Goal: Transaction & Acquisition: Obtain resource

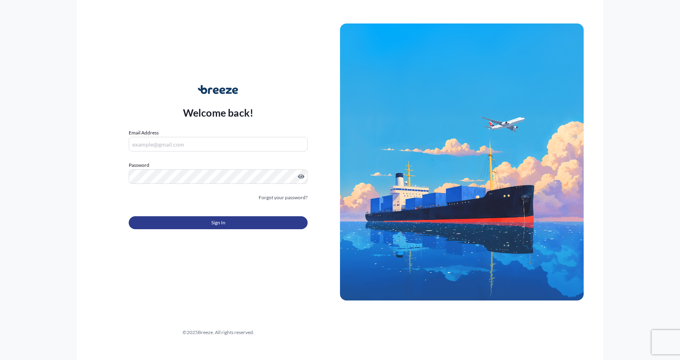
type input "[EMAIL_ADDRESS][DOMAIN_NAME]"
click at [168, 224] on button "Sign In" at bounding box center [218, 222] width 179 height 13
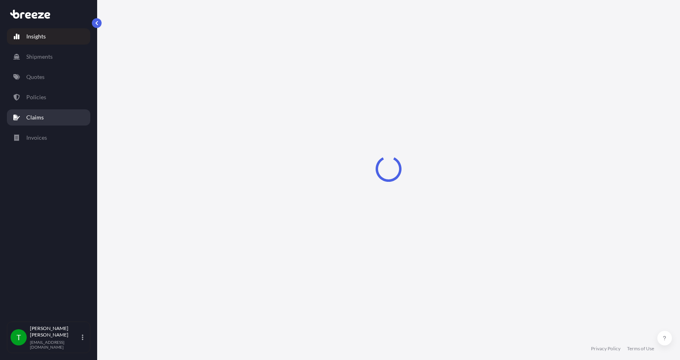
select select "2025"
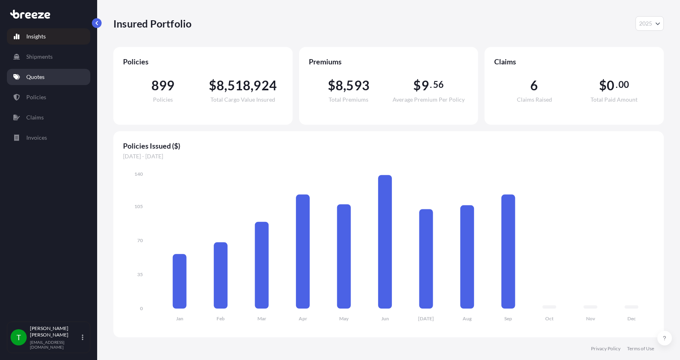
click at [36, 74] on p "Quotes" at bounding box center [35, 77] width 18 height 8
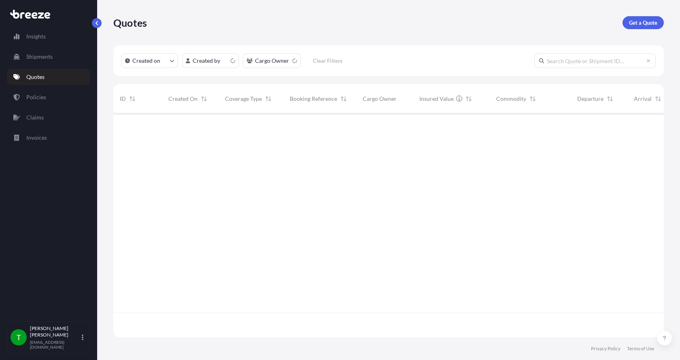
scroll to position [222, 544]
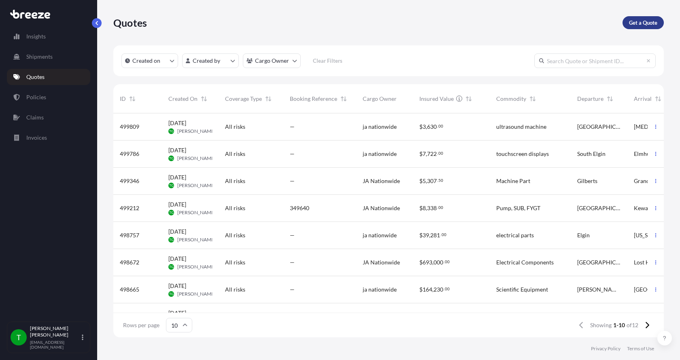
click at [641, 23] on p "Get a Quote" at bounding box center [643, 23] width 28 height 8
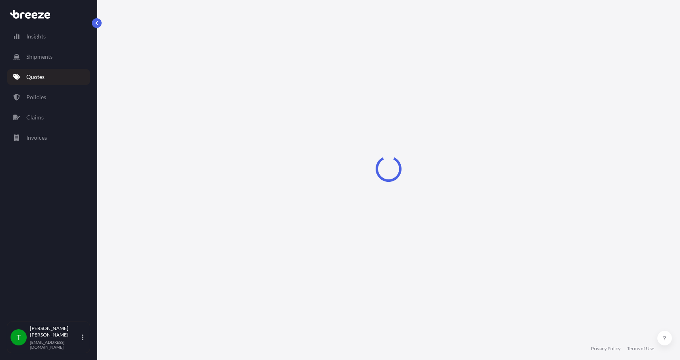
select select "Sea"
select select "1"
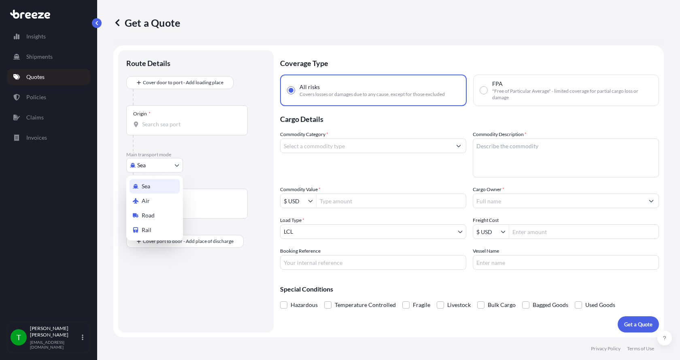
click at [133, 166] on body "Insights Shipments Quotes Policies Claims Invoices T [PERSON_NAME] [EMAIL_ADDRE…" at bounding box center [340, 180] width 680 height 360
click at [149, 216] on span "Road" at bounding box center [148, 215] width 13 height 8
select select "Road"
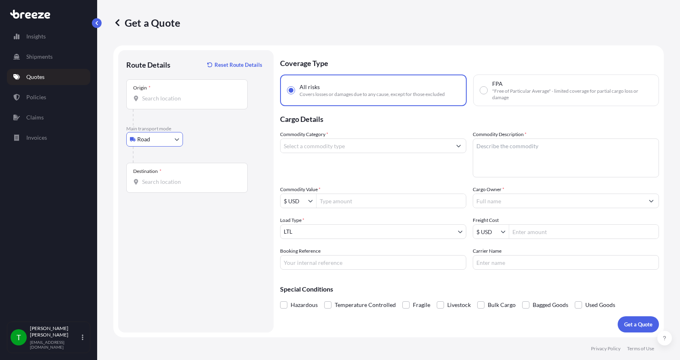
click at [154, 99] on input "Origin *" at bounding box center [190, 98] width 96 height 8
type input "[GEOGRAPHIC_DATA], [GEOGRAPHIC_DATA]"
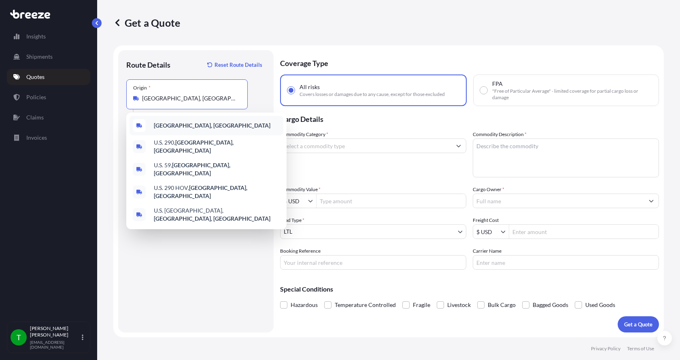
click at [185, 127] on b "[GEOGRAPHIC_DATA], [GEOGRAPHIC_DATA]" at bounding box center [212, 125] width 117 height 7
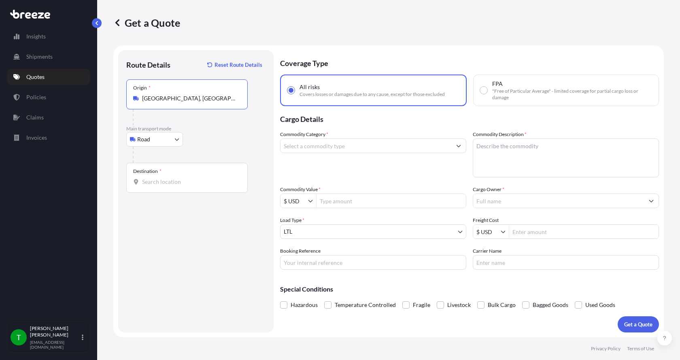
click at [162, 176] on div "Destination *" at bounding box center [186, 178] width 121 height 30
click at [162, 178] on input "Destination *" at bounding box center [190, 182] width 96 height 8
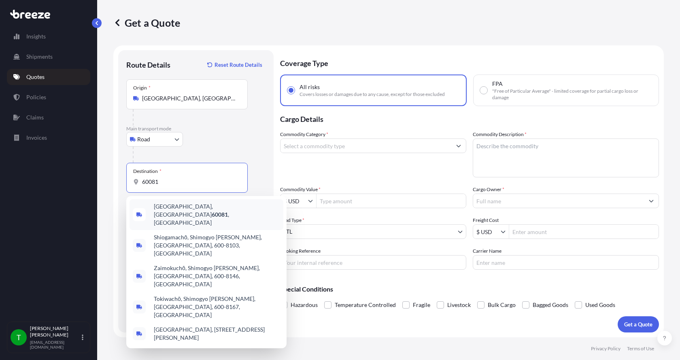
click at [160, 207] on span "[GEOGRAPHIC_DATA] , [GEOGRAPHIC_DATA]" at bounding box center [217, 214] width 126 height 24
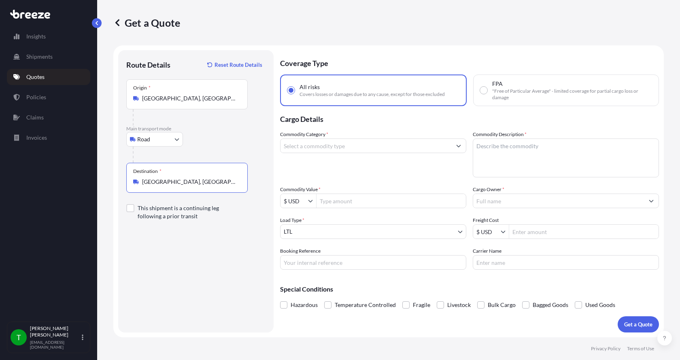
type input "[GEOGRAPHIC_DATA], [GEOGRAPHIC_DATA]"
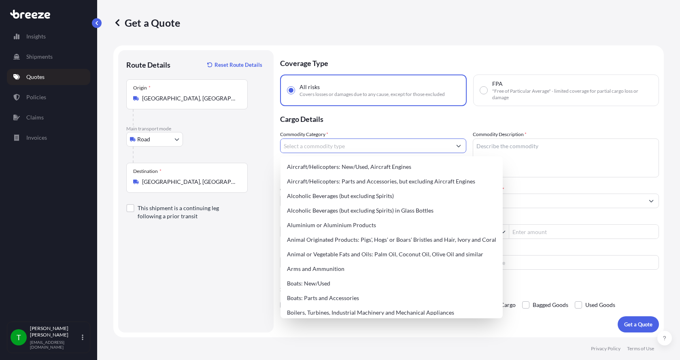
click at [335, 146] on input "Commodity Category *" at bounding box center [365, 145] width 171 height 15
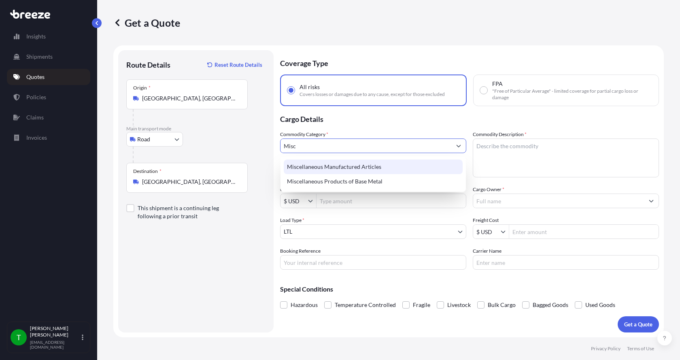
click at [331, 166] on div "Miscellaneous Manufactured Articles" at bounding box center [373, 166] width 179 height 15
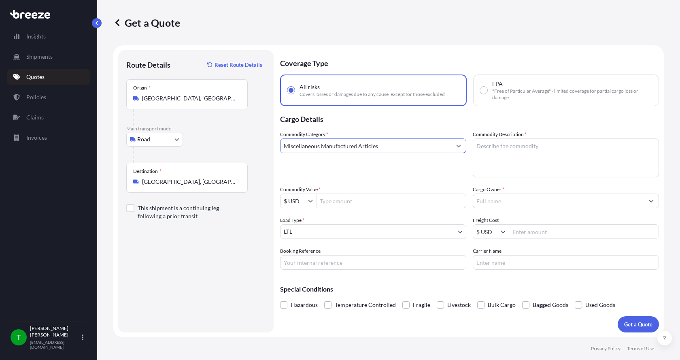
type input "Miscellaneous Manufactured Articles"
click at [506, 147] on textarea "Commodity Description *" at bounding box center [566, 157] width 186 height 39
type textarea "Machine Parts"
click at [338, 200] on input "Commodity Value *" at bounding box center [390, 200] width 149 height 15
type input "11,456"
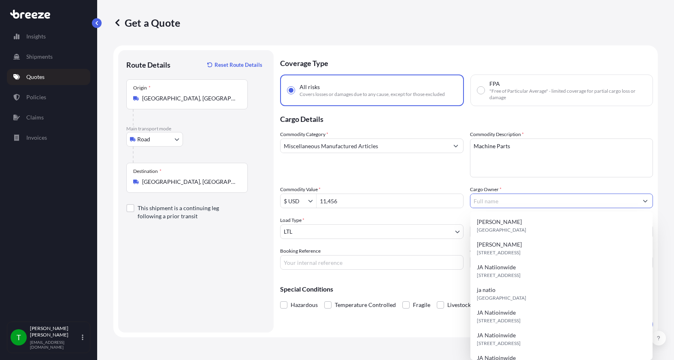
click at [486, 200] on input "Cargo Owner *" at bounding box center [554, 200] width 168 height 15
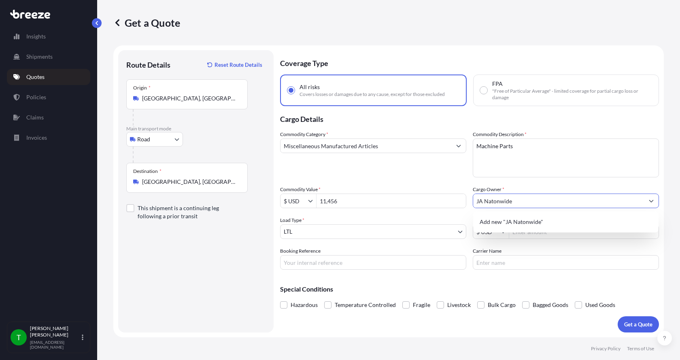
type input "JA Natonwide"
click at [514, 260] on input "Carrier Name" at bounding box center [566, 262] width 186 height 15
type input "AAA [PERSON_NAME]"
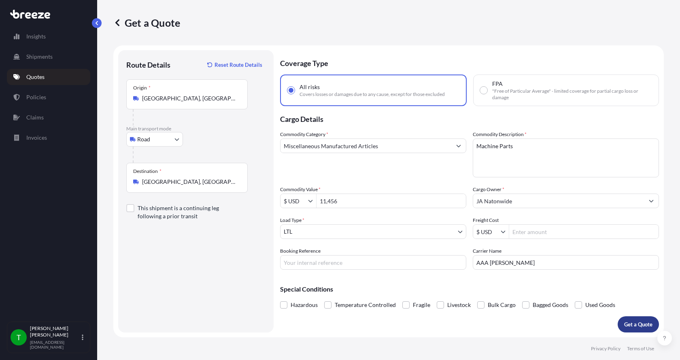
click at [634, 323] on p "Get a Quote" at bounding box center [638, 324] width 28 height 8
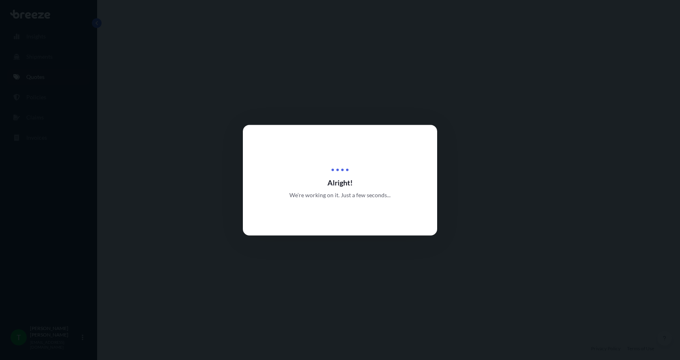
select select "Road"
select select "1"
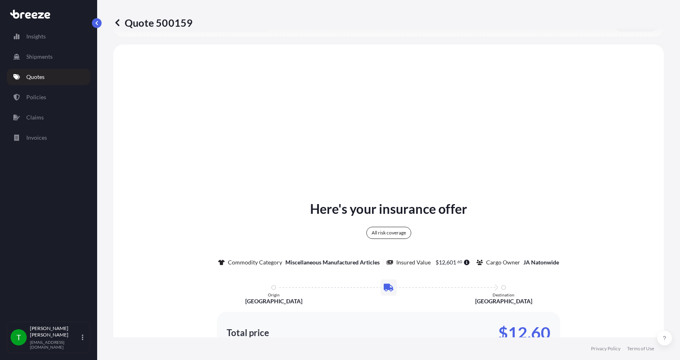
scroll to position [299, 0]
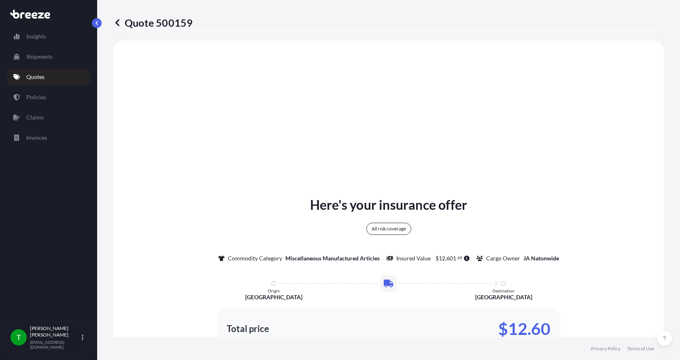
click at [555, 76] on div "Here's your insurance offer All risk coverage Commodity Category Miscellaneous …" at bounding box center [389, 297] width 528 height 491
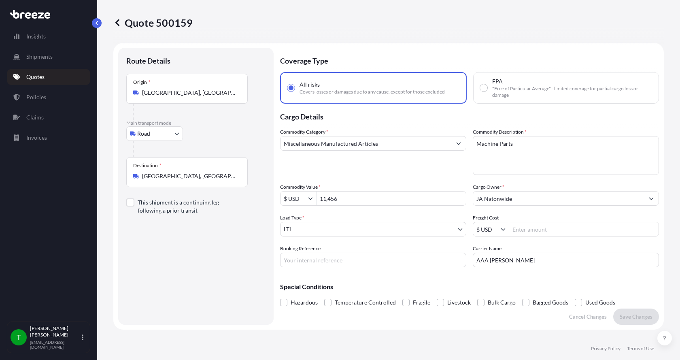
scroll to position [0, 0]
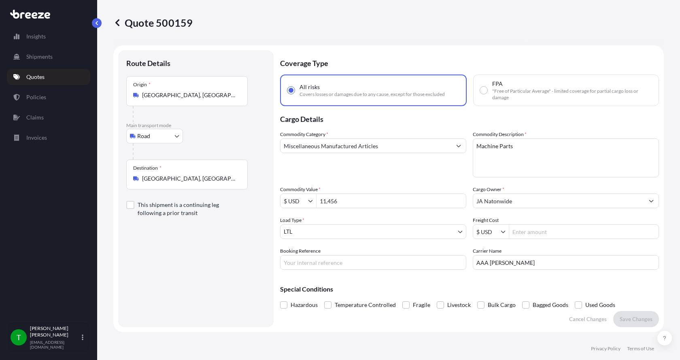
click at [38, 74] on p "Quotes" at bounding box center [35, 77] width 18 height 8
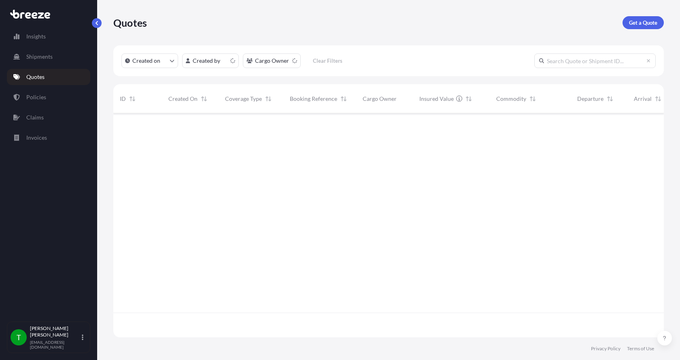
scroll to position [222, 544]
click at [647, 18] on link "Get a Quote" at bounding box center [642, 22] width 41 height 13
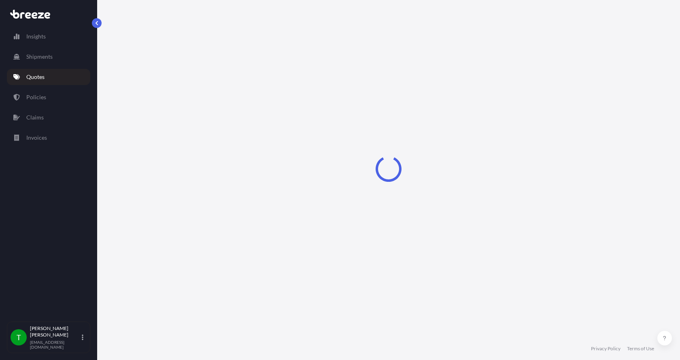
select select "Sea"
select select "1"
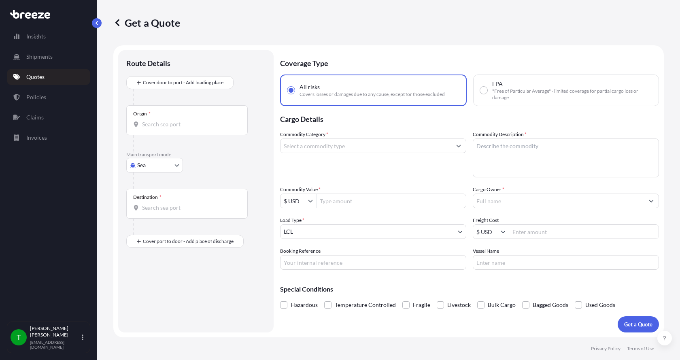
click at [137, 168] on body "Insights Shipments Quotes Policies Claims Invoices T [PERSON_NAME] [EMAIL_ADDRE…" at bounding box center [340, 180] width 680 height 360
click at [142, 212] on span "Road" at bounding box center [148, 215] width 13 height 8
select select "Road"
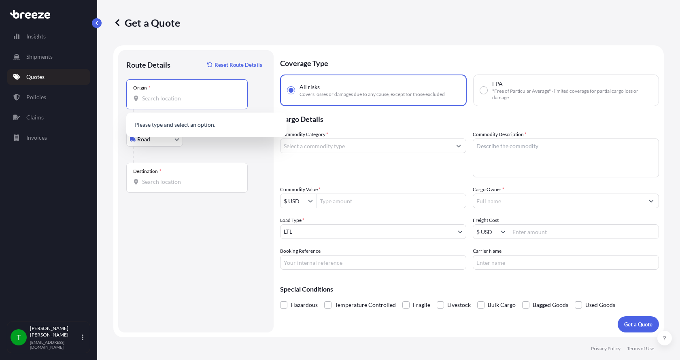
click at [150, 100] on input "Origin *" at bounding box center [190, 98] width 96 height 8
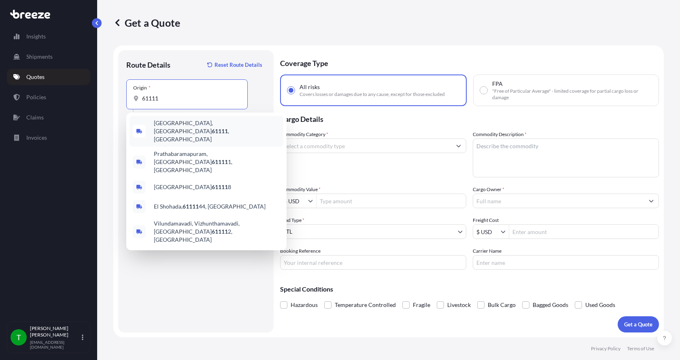
click at [163, 124] on span "[GEOGRAPHIC_DATA] , [GEOGRAPHIC_DATA]" at bounding box center [217, 131] width 126 height 24
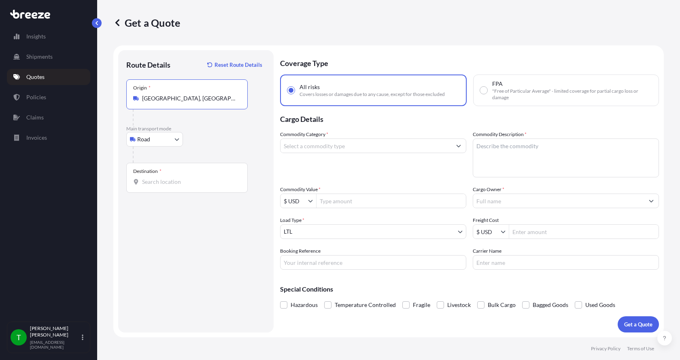
type input "[GEOGRAPHIC_DATA], [GEOGRAPHIC_DATA]"
click at [140, 177] on div "Destination *" at bounding box center [186, 178] width 121 height 30
click at [142, 178] on input "Destination *" at bounding box center [190, 182] width 96 height 8
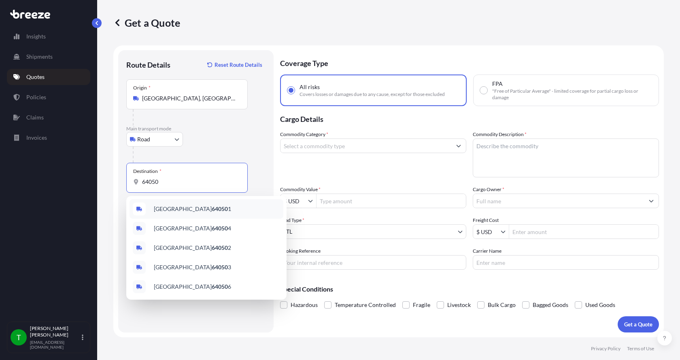
drag, startPoint x: 161, startPoint y: 181, endPoint x: 109, endPoint y: 185, distance: 52.7
click at [110, 185] on div "Get a Quote Route Details Reset Route Details Place of loading Road Road Rail O…" at bounding box center [388, 168] width 583 height 337
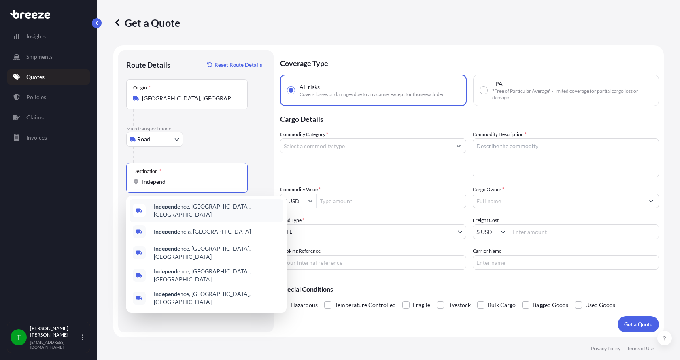
click at [163, 210] on b "Independ" at bounding box center [165, 206] width 23 height 7
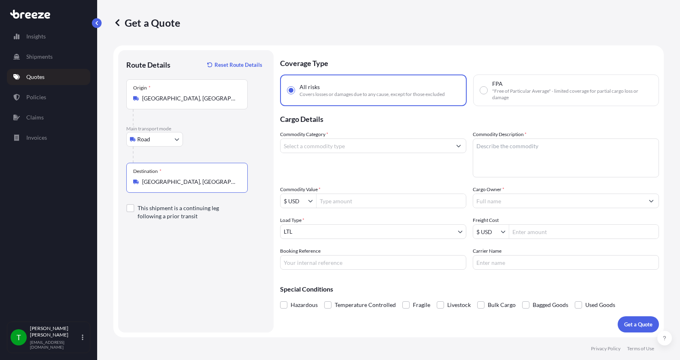
type input "[GEOGRAPHIC_DATA], [GEOGRAPHIC_DATA], [GEOGRAPHIC_DATA]"
click at [293, 142] on input "Commodity Category *" at bounding box center [365, 145] width 171 height 15
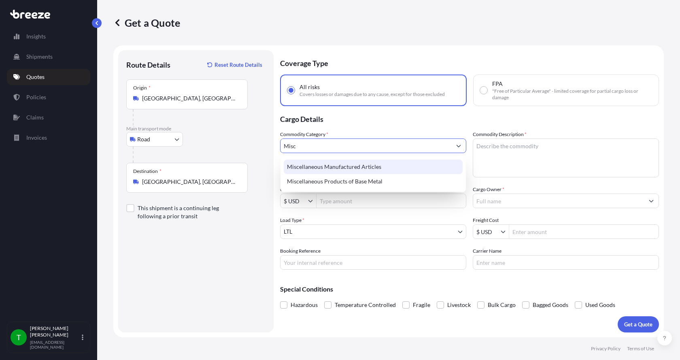
click at [307, 167] on div "Miscellaneous Manufactured Articles" at bounding box center [373, 166] width 179 height 15
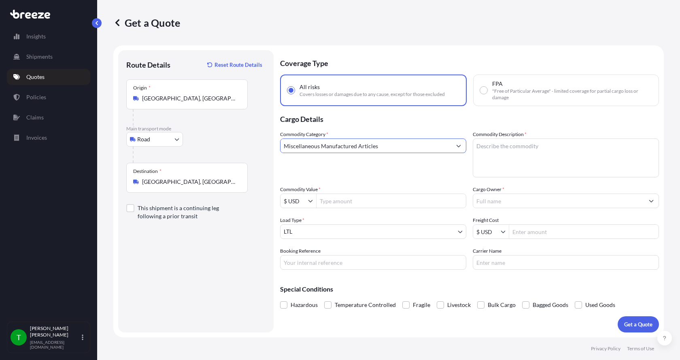
type input "Miscellaneous Manufactured Articles"
click at [485, 146] on textarea "Commodity Description *" at bounding box center [566, 157] width 186 height 39
type textarea "Parts Motor AER 7.5HP"
click at [400, 206] on input "Commodity Value *" at bounding box center [390, 200] width 149 height 15
type input "2,000"
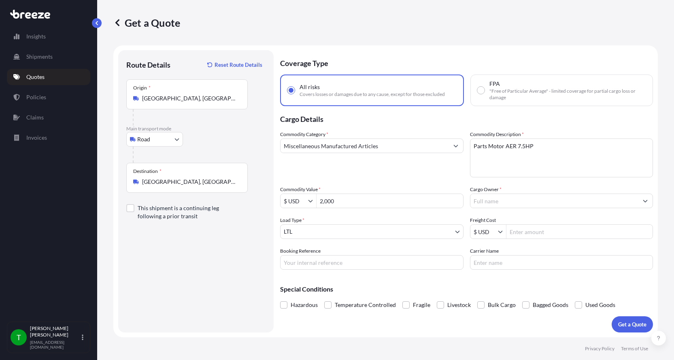
click at [498, 199] on input "Cargo Owner *" at bounding box center [554, 200] width 168 height 15
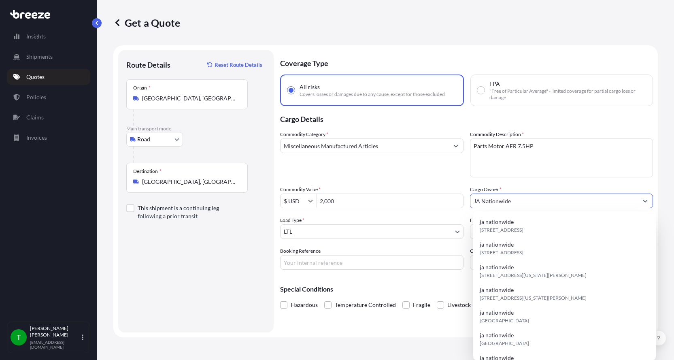
type input "JA Nationwide"
click at [352, 266] on input "Booking Reference" at bounding box center [371, 262] width 183 height 15
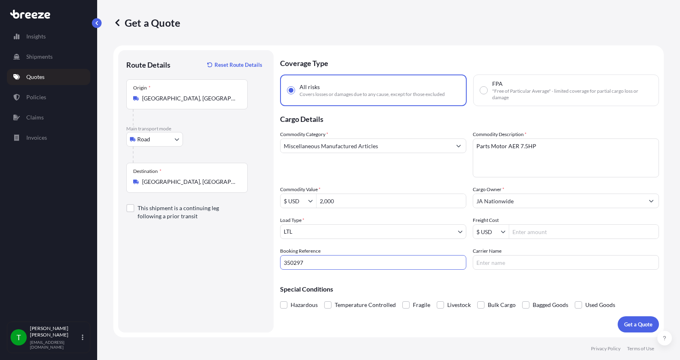
type input "350297"
click at [541, 233] on input "Freight Cost" at bounding box center [583, 231] width 149 height 15
type input "200"
click at [521, 260] on input "Carrier Name" at bounding box center [566, 262] width 186 height 15
type input "[GEOGRAPHIC_DATA]"
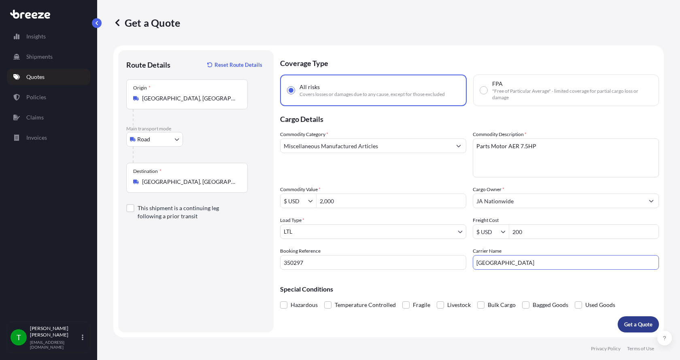
click at [634, 319] on button "Get a Quote" at bounding box center [638, 324] width 41 height 16
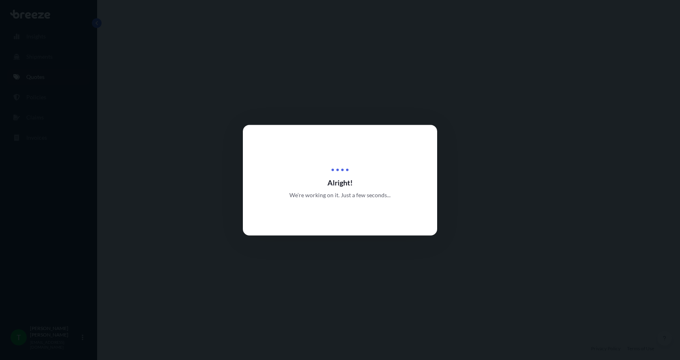
select select "Road"
select select "1"
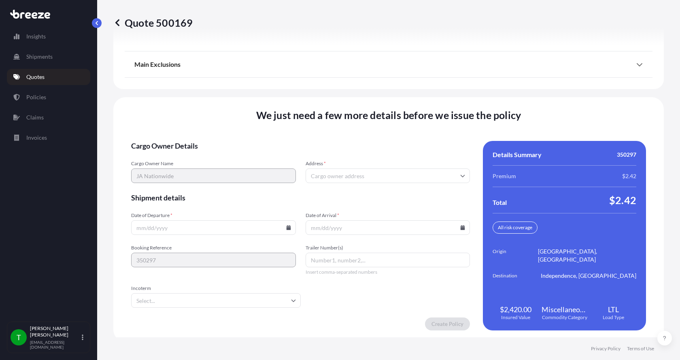
scroll to position [1065, 0]
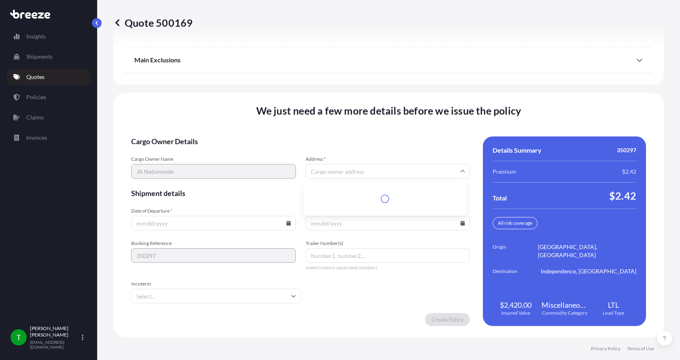
click at [389, 171] on input "Address *" at bounding box center [388, 171] width 165 height 15
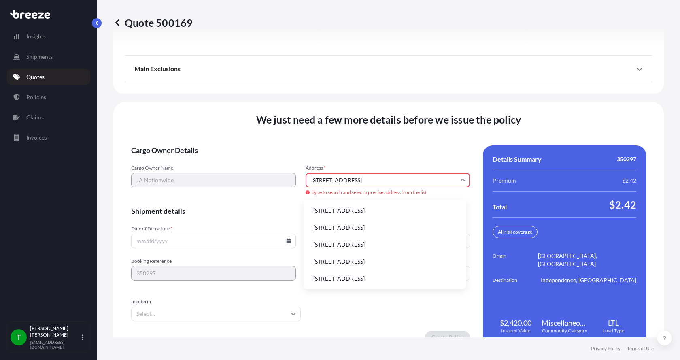
click at [360, 207] on li "[STREET_ADDRESS]" at bounding box center [385, 210] width 156 height 15
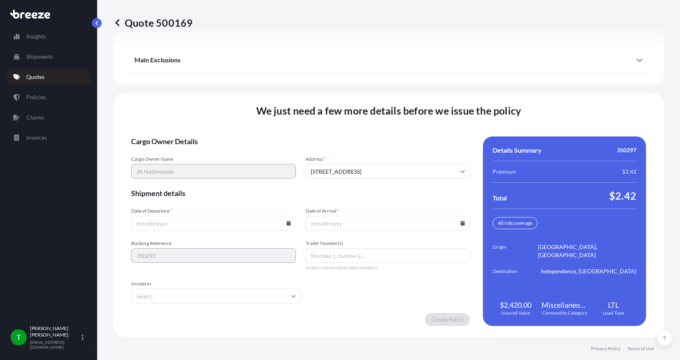
type input "[STREET_ADDRESS]"
click at [286, 223] on icon at bounding box center [288, 223] width 4 height 5
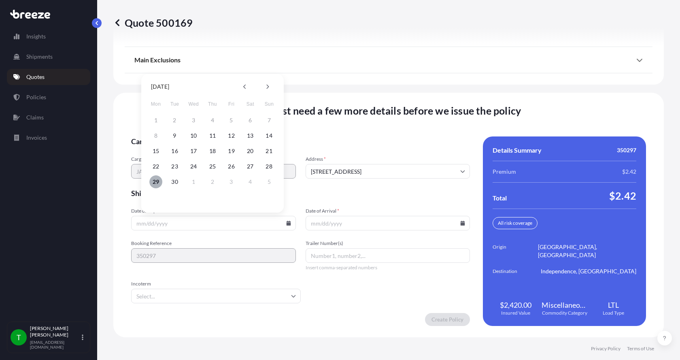
click at [156, 182] on button "29" at bounding box center [155, 181] width 13 height 13
type input "[DATE]"
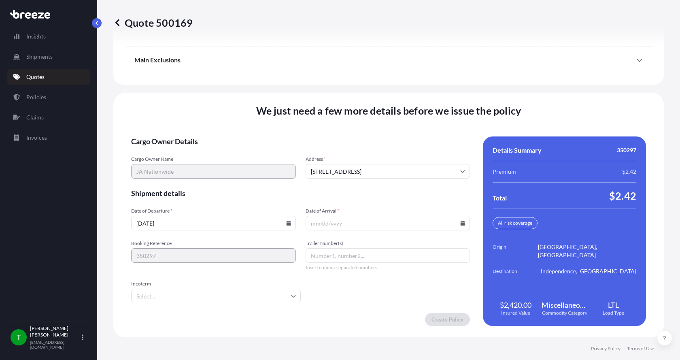
click at [165, 191] on button "29" at bounding box center [170, 194] width 10 height 7
click at [461, 222] on icon at bounding box center [463, 223] width 4 height 5
click at [442, 87] on button at bounding box center [439, 86] width 13 height 13
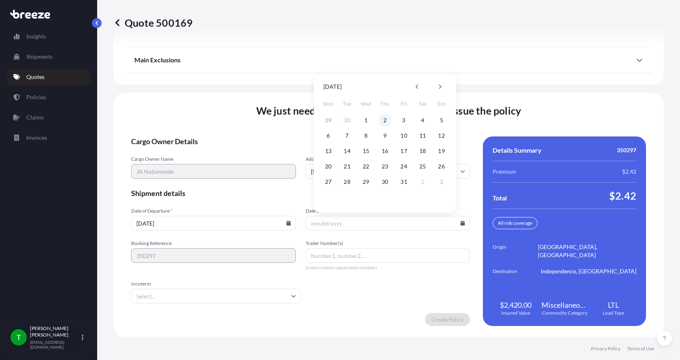
click at [381, 120] on button "2" at bounding box center [384, 120] width 13 height 13
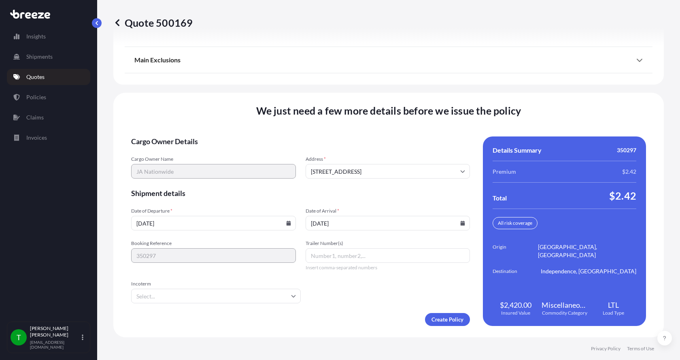
type input "[DATE]"
click at [381, 157] on button "2" at bounding box center [385, 160] width 10 height 7
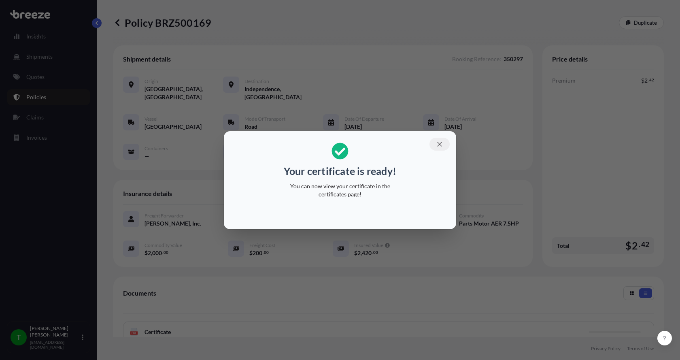
click at [440, 142] on icon "button" at bounding box center [439, 143] width 7 height 7
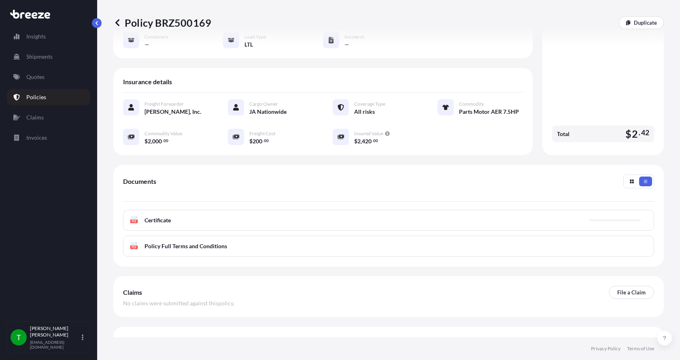
scroll to position [119, 0]
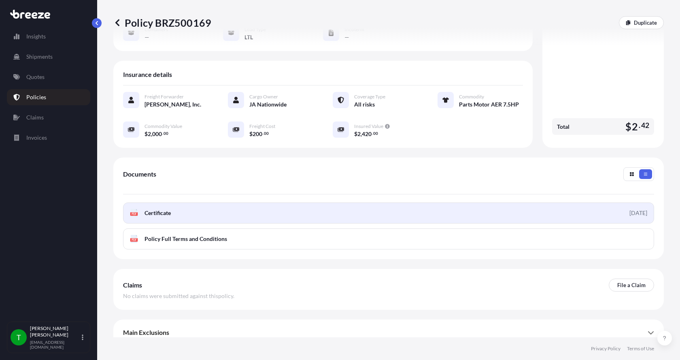
click at [134, 209] on icon at bounding box center [134, 213] width 7 height 8
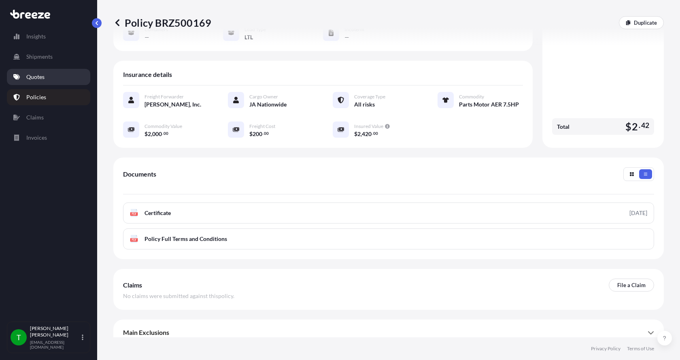
click at [39, 78] on p "Quotes" at bounding box center [35, 77] width 18 height 8
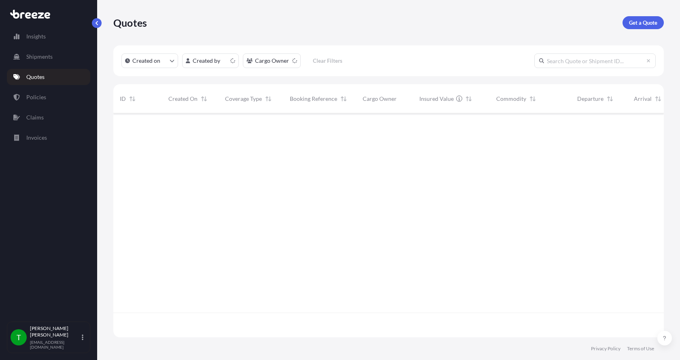
scroll to position [222, 544]
click at [642, 23] on p "Get a Quote" at bounding box center [643, 23] width 28 height 8
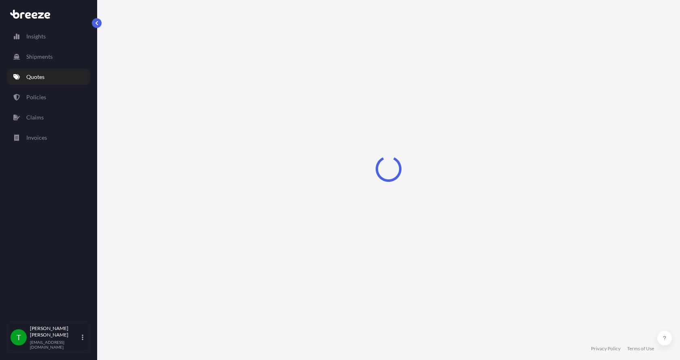
select select "Sea"
select select "1"
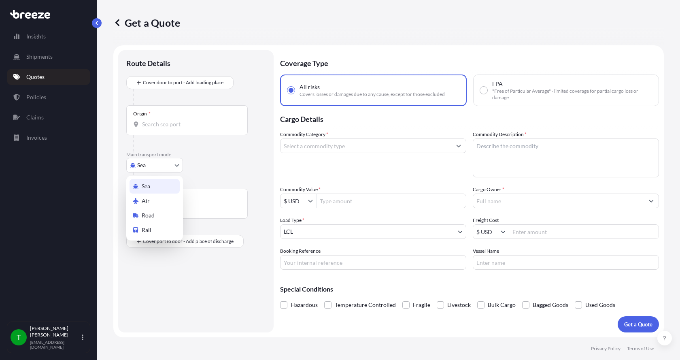
click at [142, 167] on body "Insights Shipments Quotes Policies Claims Invoices T [PERSON_NAME] [EMAIL_ADDRE…" at bounding box center [340, 180] width 680 height 360
click at [150, 213] on span "Road" at bounding box center [148, 215] width 13 height 8
select select "Road"
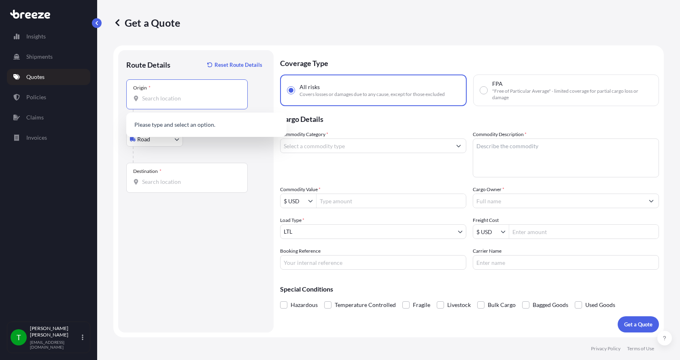
click at [149, 97] on input "Origin *" at bounding box center [190, 98] width 96 height 8
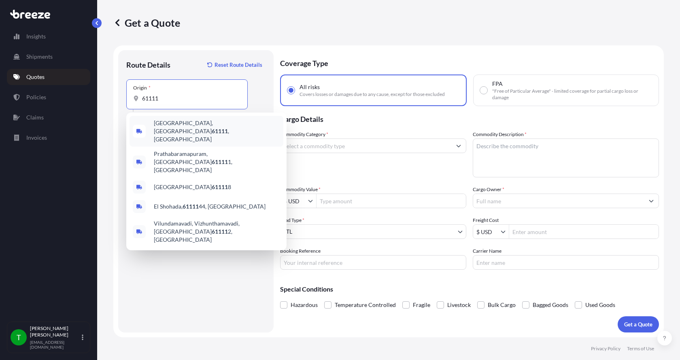
click at [169, 126] on span "[GEOGRAPHIC_DATA] , [GEOGRAPHIC_DATA]" at bounding box center [217, 131] width 126 height 24
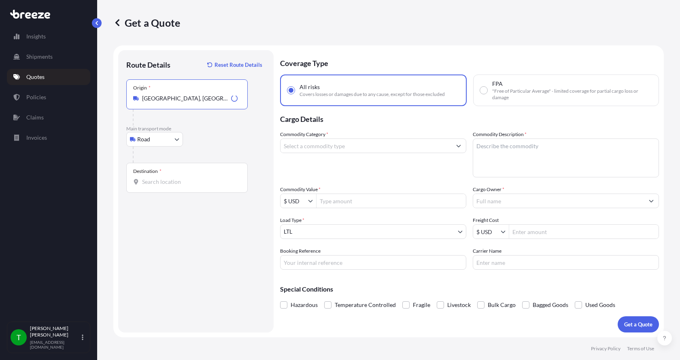
type input "[GEOGRAPHIC_DATA], [GEOGRAPHIC_DATA]"
click at [152, 178] on input "Destination *" at bounding box center [190, 182] width 96 height 8
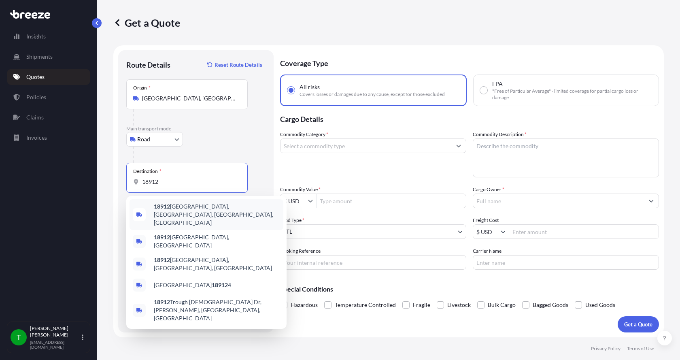
drag, startPoint x: 139, startPoint y: 184, endPoint x: 90, endPoint y: 183, distance: 49.0
click at [91, 183] on div "Insights Shipments Quotes Policies Claims Invoices T [PERSON_NAME] [EMAIL_ADDRE…" at bounding box center [340, 180] width 680 height 360
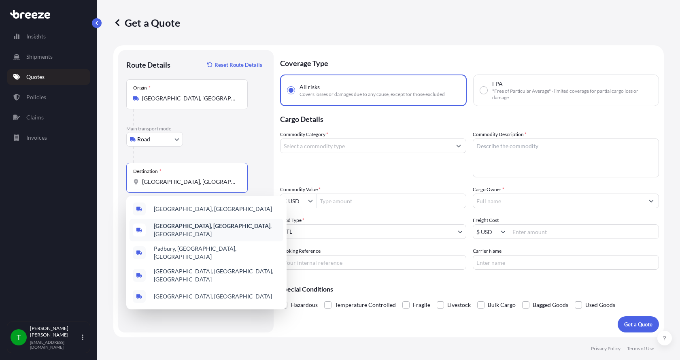
click at [166, 225] on b "[GEOGRAPHIC_DATA], [GEOGRAPHIC_DATA]" at bounding box center [212, 225] width 117 height 7
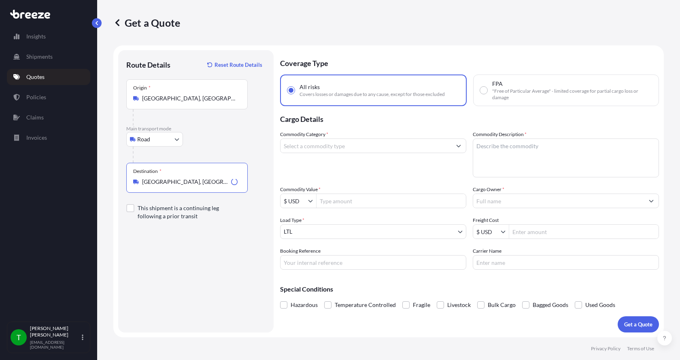
type input "[GEOGRAPHIC_DATA], [GEOGRAPHIC_DATA], [GEOGRAPHIC_DATA]"
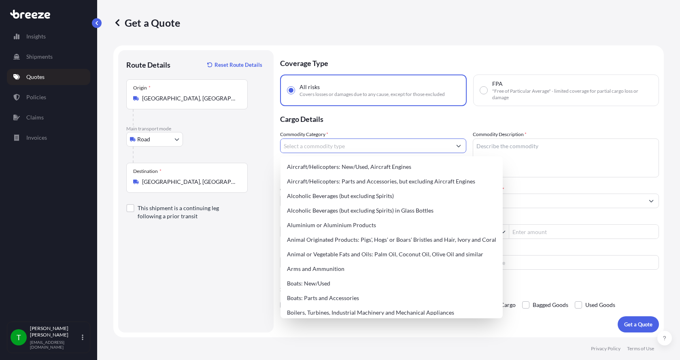
drag, startPoint x: 339, startPoint y: 145, endPoint x: 334, endPoint y: 141, distance: 6.1
click at [338, 144] on input "Commodity Category *" at bounding box center [365, 145] width 171 height 15
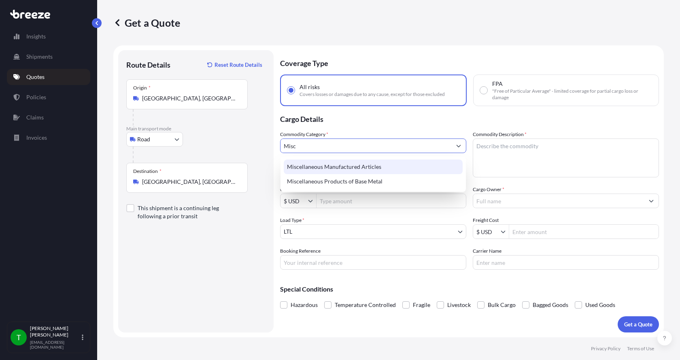
click at [332, 163] on div "Miscellaneous Manufactured Articles" at bounding box center [373, 166] width 179 height 15
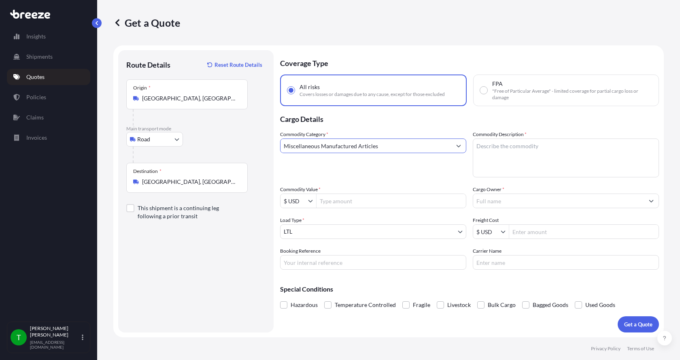
type input "Miscellaneous Manufactured Articles"
click at [497, 140] on textarea "Commodity Description *" at bounding box center [566, 157] width 186 height 39
type textarea "AER Powersection 10HP SS"
click at [384, 201] on input "Commodity Value *" at bounding box center [390, 200] width 149 height 15
type input "4,000"
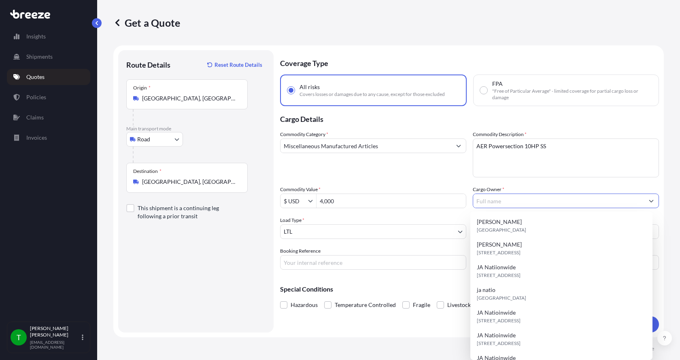
click at [484, 203] on input "Cargo Owner *" at bounding box center [558, 200] width 171 height 15
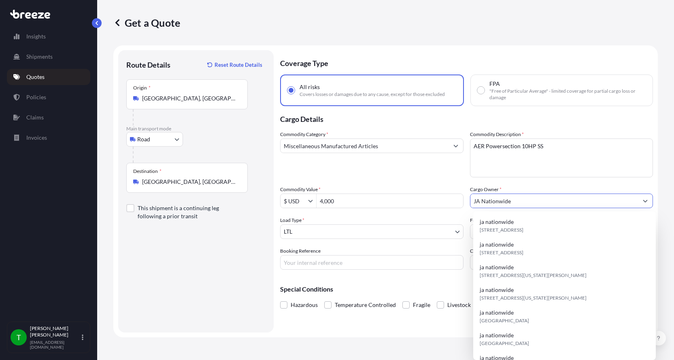
type input "JA Nationwide"
click at [323, 259] on input "Booking Reference" at bounding box center [371, 262] width 183 height 15
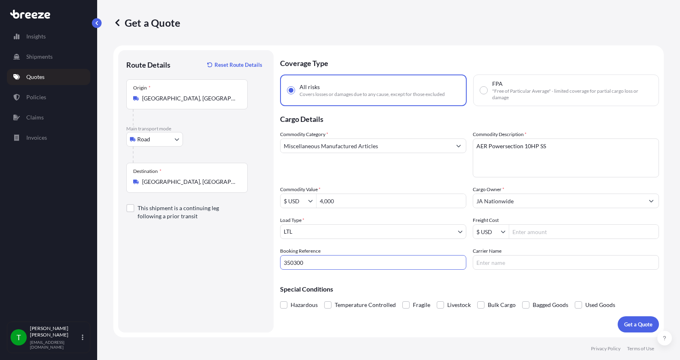
type input "350300"
click at [543, 233] on input "Freight Cost" at bounding box center [583, 231] width 149 height 15
type input "335"
click at [545, 265] on input "Carrier Name" at bounding box center [566, 262] width 186 height 15
type input "[PERSON_NAME] Express"
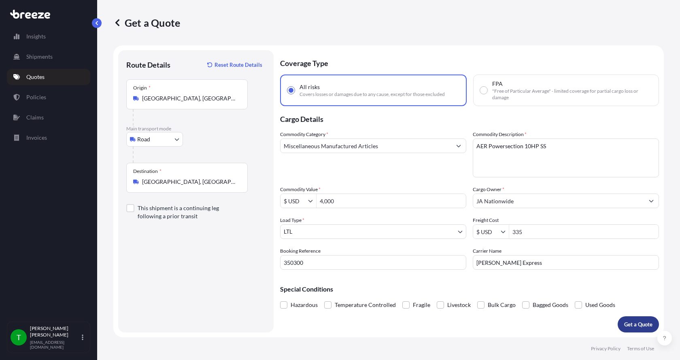
click at [632, 324] on p "Get a Quote" at bounding box center [638, 324] width 28 height 8
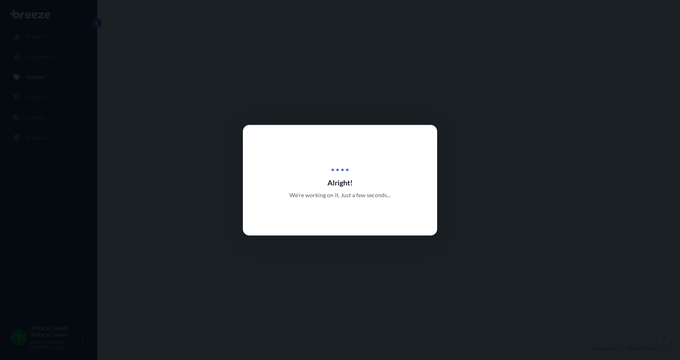
select select "Road"
select select "1"
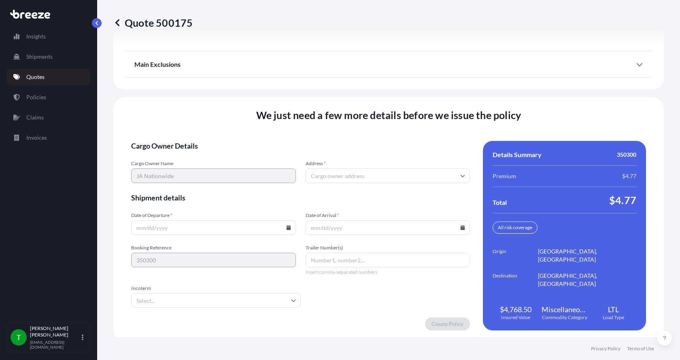
scroll to position [1065, 0]
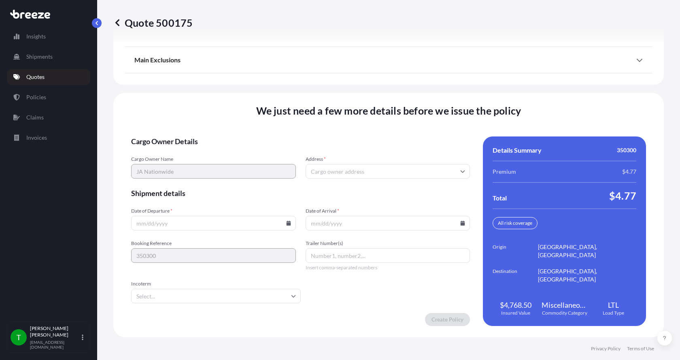
click at [351, 168] on input "Address *" at bounding box center [388, 171] width 165 height 15
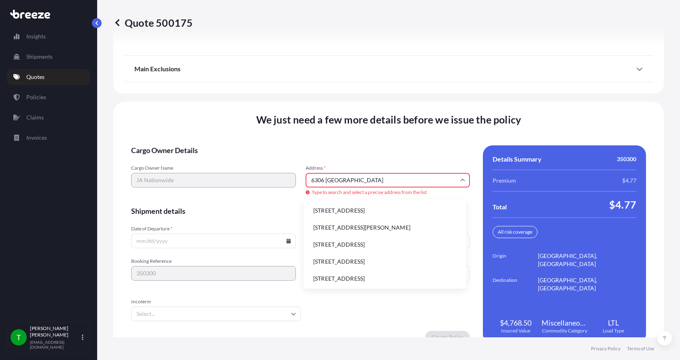
click at [330, 208] on li "[STREET_ADDRESS]" at bounding box center [385, 210] width 156 height 15
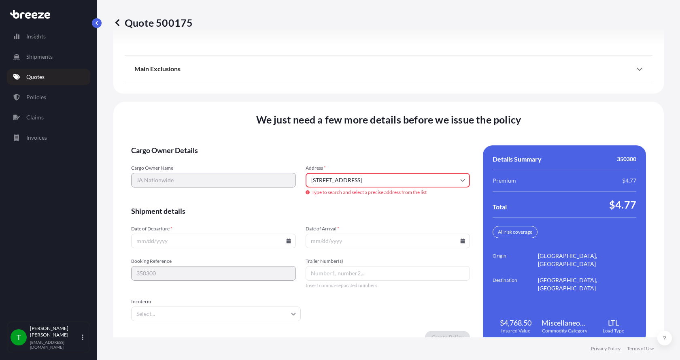
type input "[STREET_ADDRESS]"
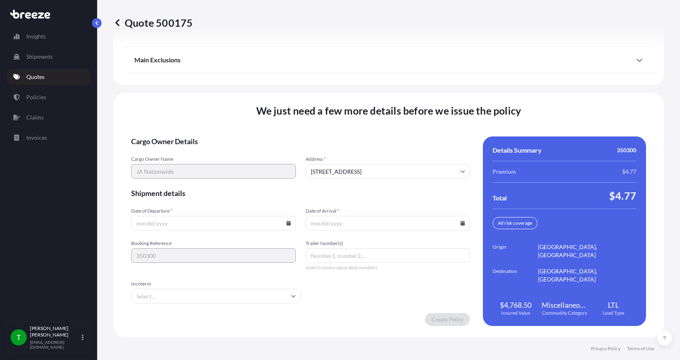
click at [286, 223] on icon at bounding box center [288, 223] width 4 height 5
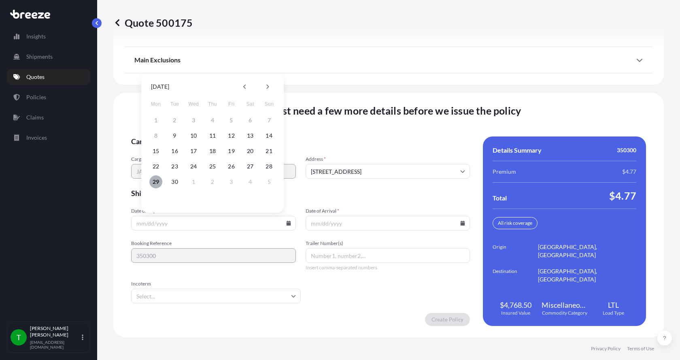
click at [155, 182] on button "29" at bounding box center [155, 181] width 13 height 13
type input "[DATE]"
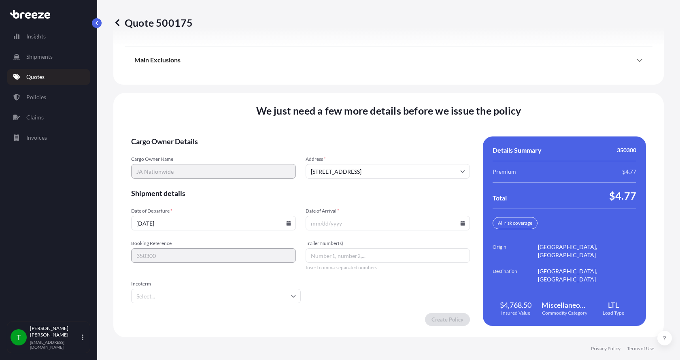
click at [461, 224] on icon at bounding box center [463, 223] width 4 height 5
click at [441, 87] on icon at bounding box center [440, 87] width 2 height 4
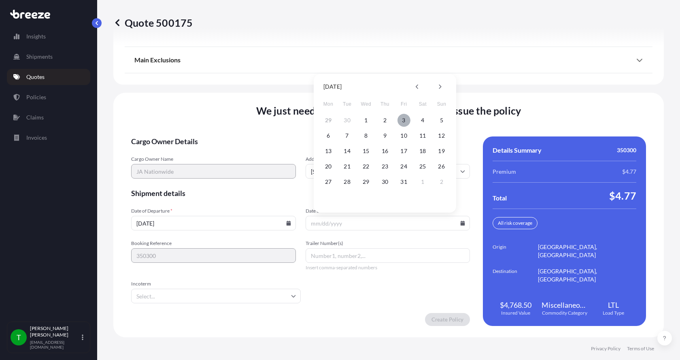
click at [403, 122] on button "3" at bounding box center [403, 120] width 13 height 13
type input "[DATE]"
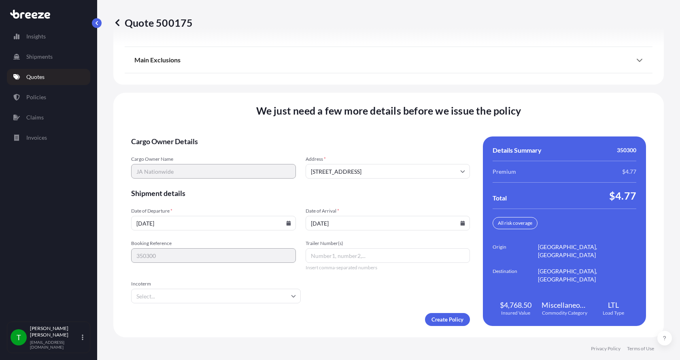
click at [403, 157] on button "3" at bounding box center [399, 160] width 10 height 7
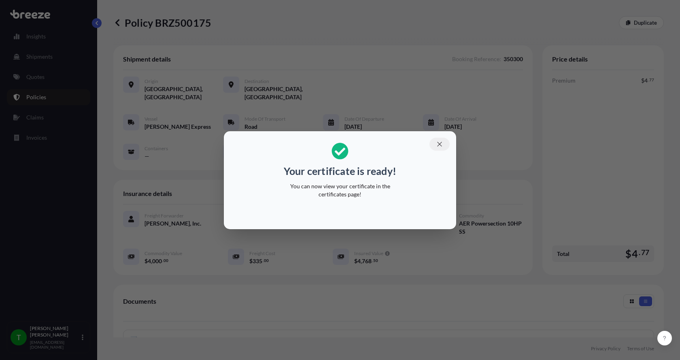
click at [439, 140] on icon "button" at bounding box center [439, 143] width 7 height 7
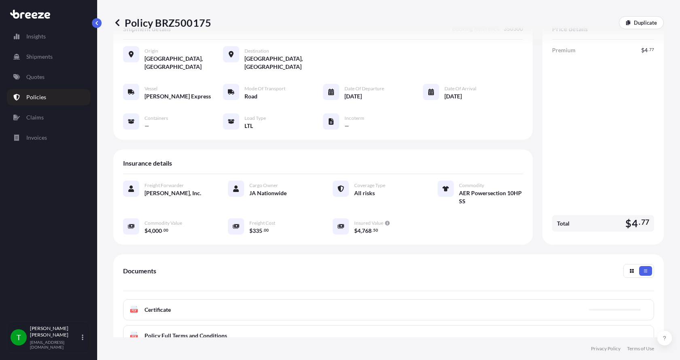
scroll to position [121, 0]
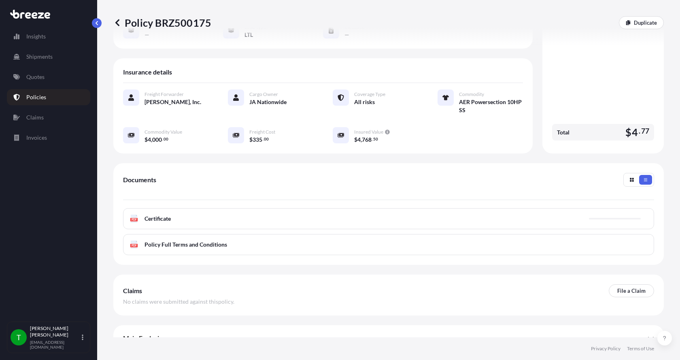
drag, startPoint x: 131, startPoint y: 212, endPoint x: 52, endPoint y: 243, distance: 84.6
click at [131, 218] on rect at bounding box center [133, 219] width 7 height 3
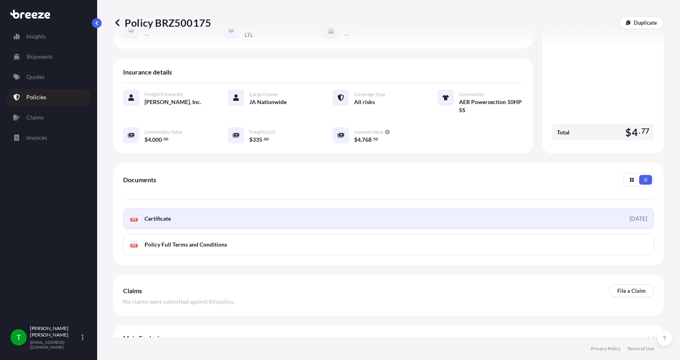
click at [135, 214] on icon at bounding box center [134, 218] width 7 height 8
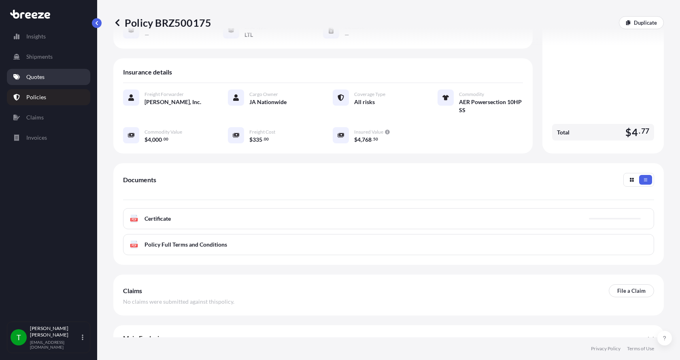
click at [42, 77] on p "Quotes" at bounding box center [35, 77] width 18 height 8
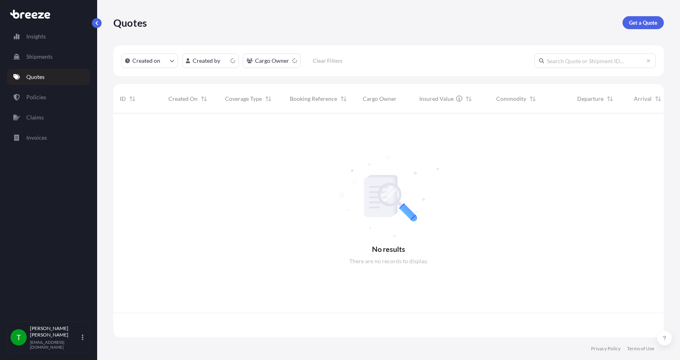
scroll to position [222, 544]
click at [574, 65] on input "text" at bounding box center [594, 60] width 121 height 15
type input "500159"
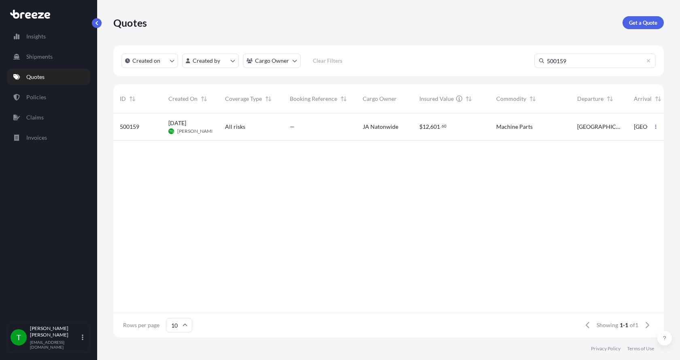
click at [265, 124] on div "All risks" at bounding box center [251, 127] width 52 height 8
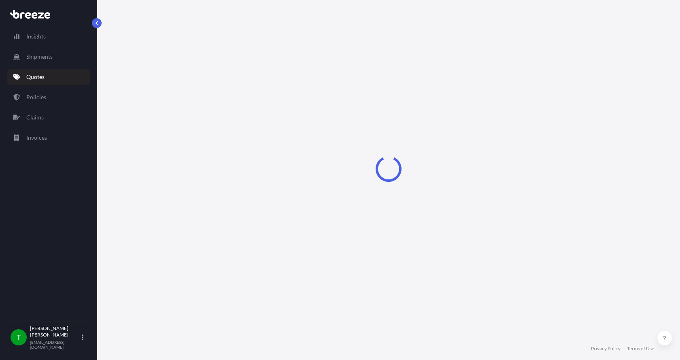
select select "Road"
select select "1"
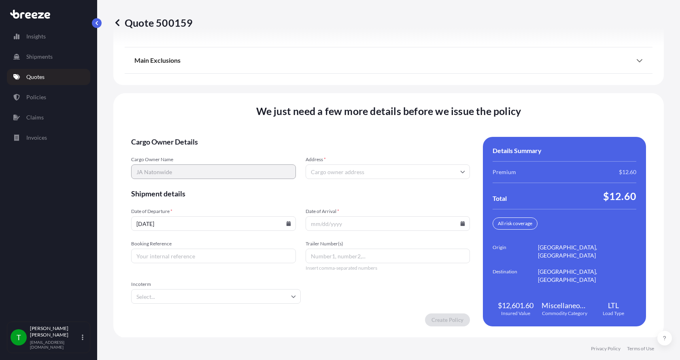
scroll to position [1057, 0]
click at [330, 173] on input "Address *" at bounding box center [388, 171] width 165 height 15
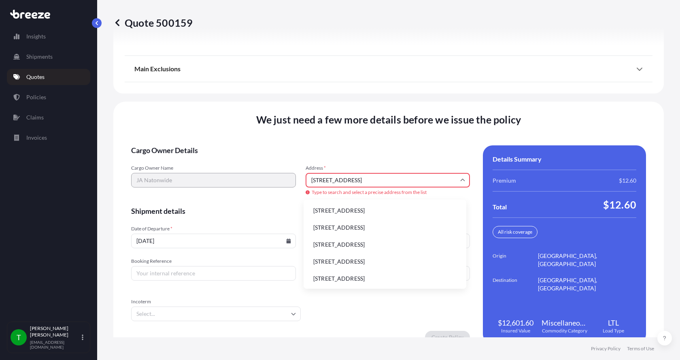
click at [332, 207] on li "[STREET_ADDRESS]" at bounding box center [385, 210] width 156 height 15
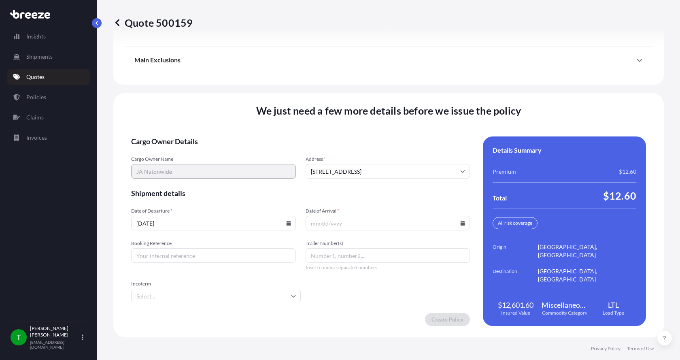
type input "[STREET_ADDRESS]"
click at [460, 221] on icon at bounding box center [462, 223] width 5 height 5
click at [439, 87] on icon at bounding box center [439, 86] width 3 height 5
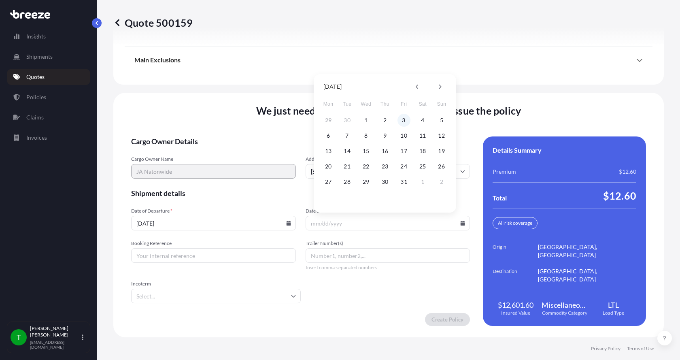
click at [403, 121] on button "3" at bounding box center [403, 120] width 13 height 13
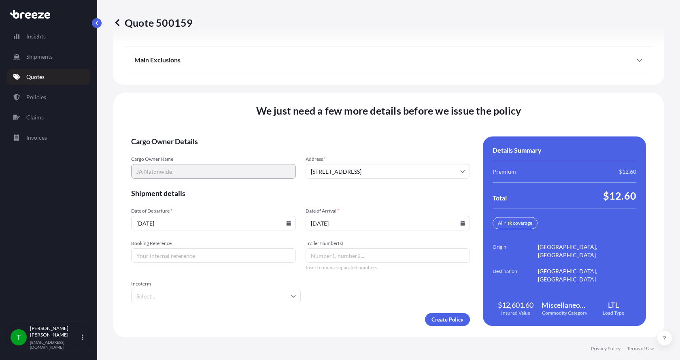
type input "[DATE]"
click at [403, 157] on button "3" at bounding box center [399, 160] width 10 height 7
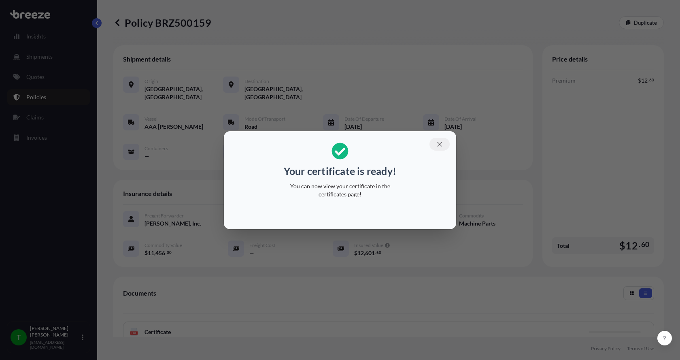
click at [439, 142] on icon "button" at bounding box center [439, 143] width 7 height 7
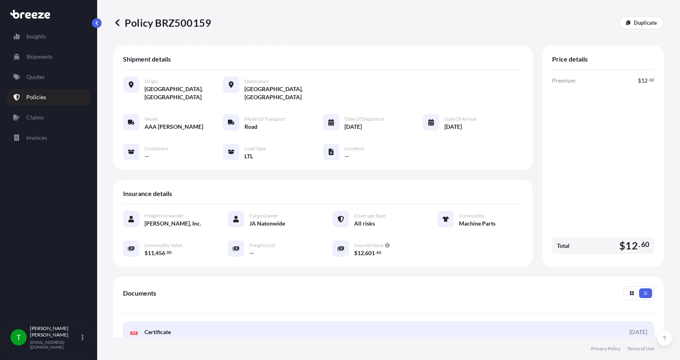
click at [133, 331] on text "PDF" at bounding box center [134, 332] width 5 height 3
